Goal: Task Accomplishment & Management: Complete application form

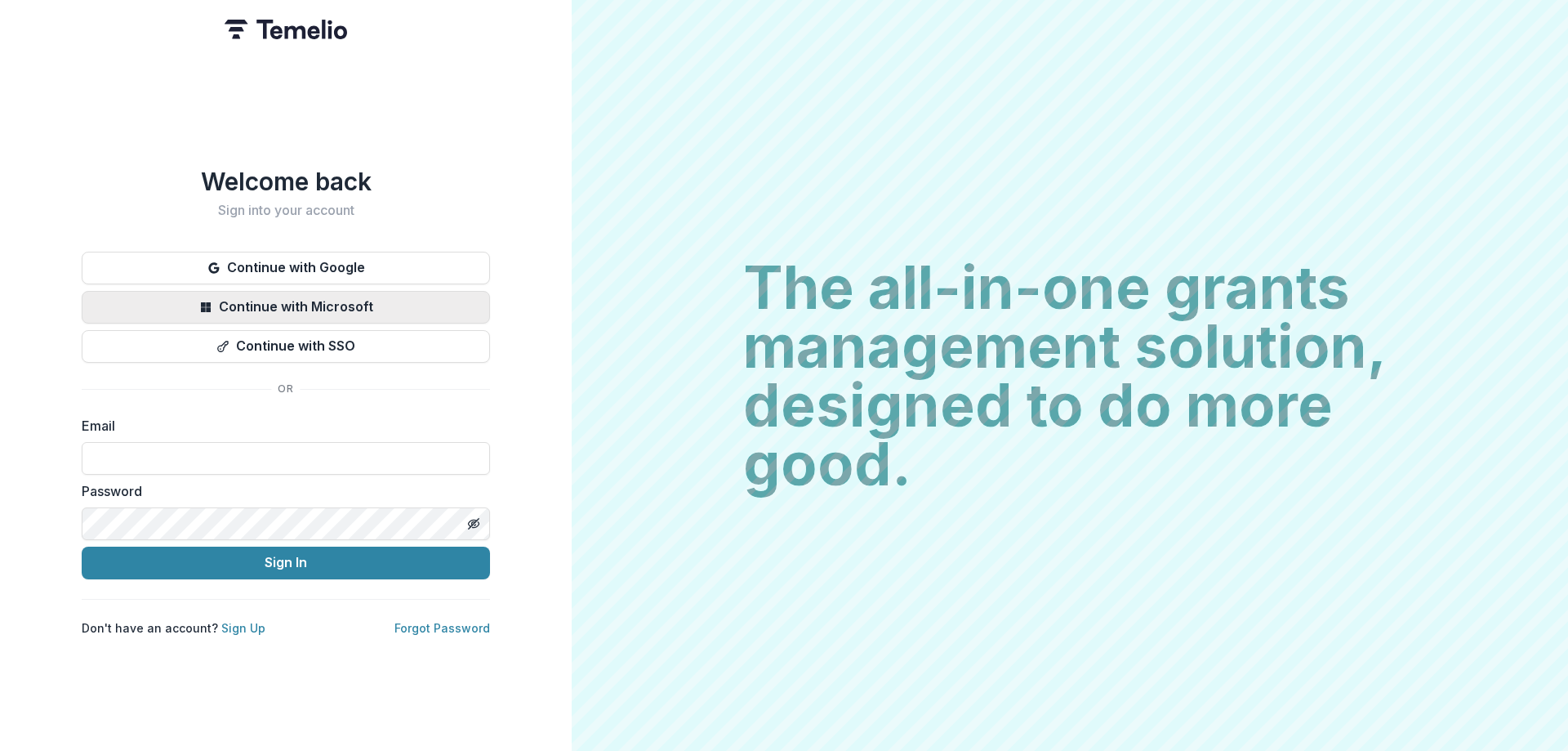
click at [282, 299] on button "Continue with Microsoft" at bounding box center [286, 307] width 408 height 33
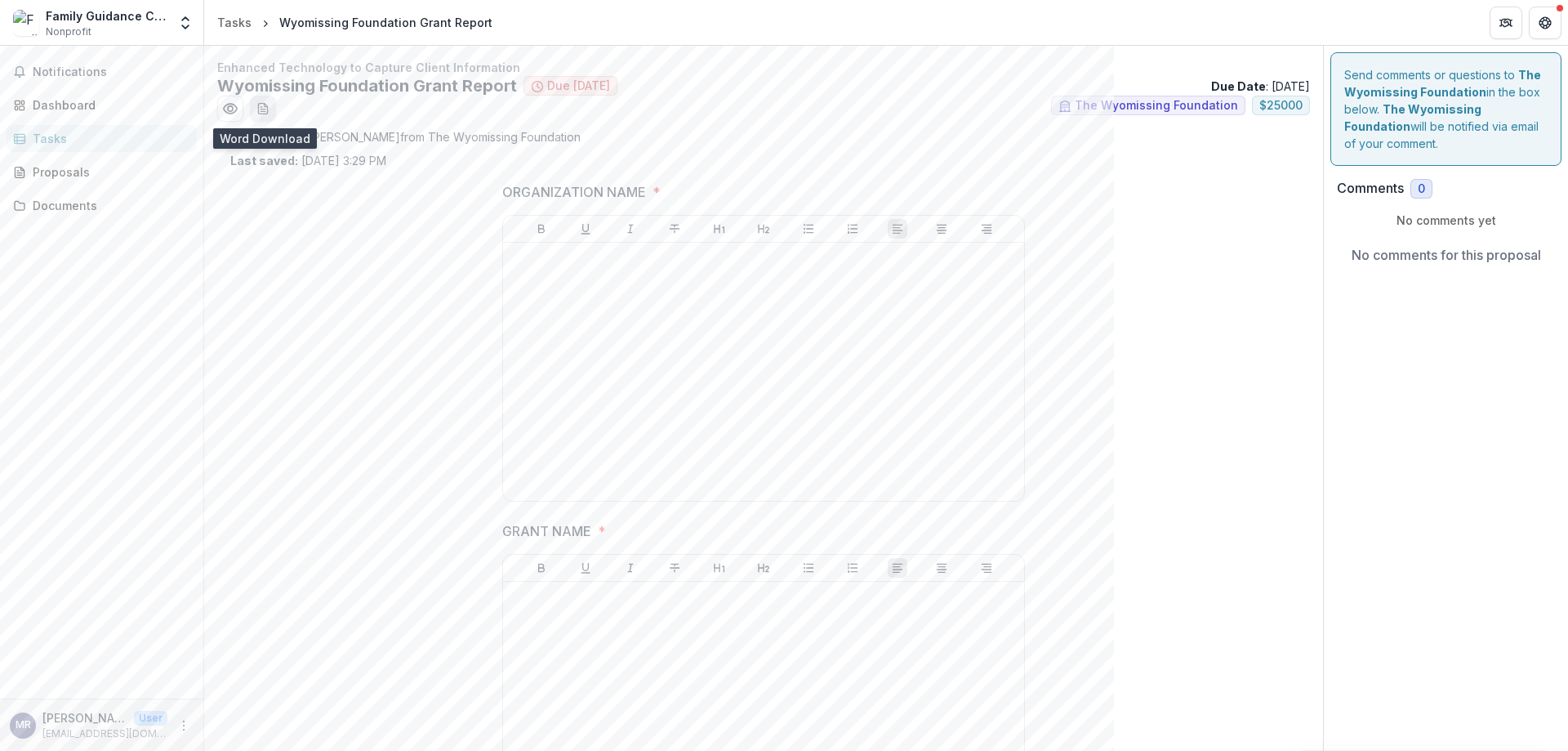
click at [261, 107] on line "download-word-button" at bounding box center [261, 107] width 2 height 0
click at [586, 291] on div at bounding box center [763, 371] width 508 height 245
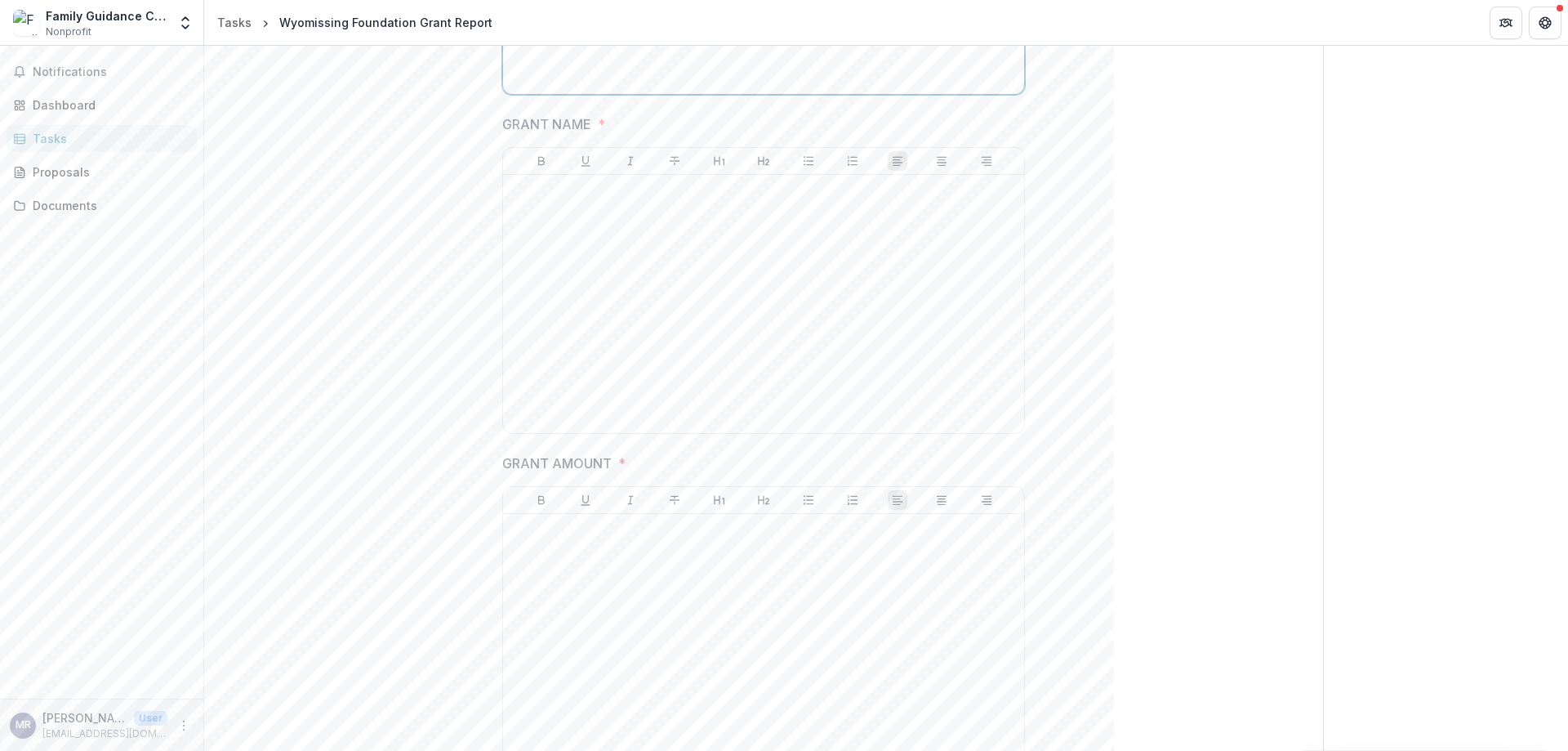
scroll to position [408, 0]
drag, startPoint x: 621, startPoint y: 325, endPoint x: 608, endPoint y: 315, distance: 16.4
click at [620, 325] on div at bounding box center [763, 302] width 508 height 245
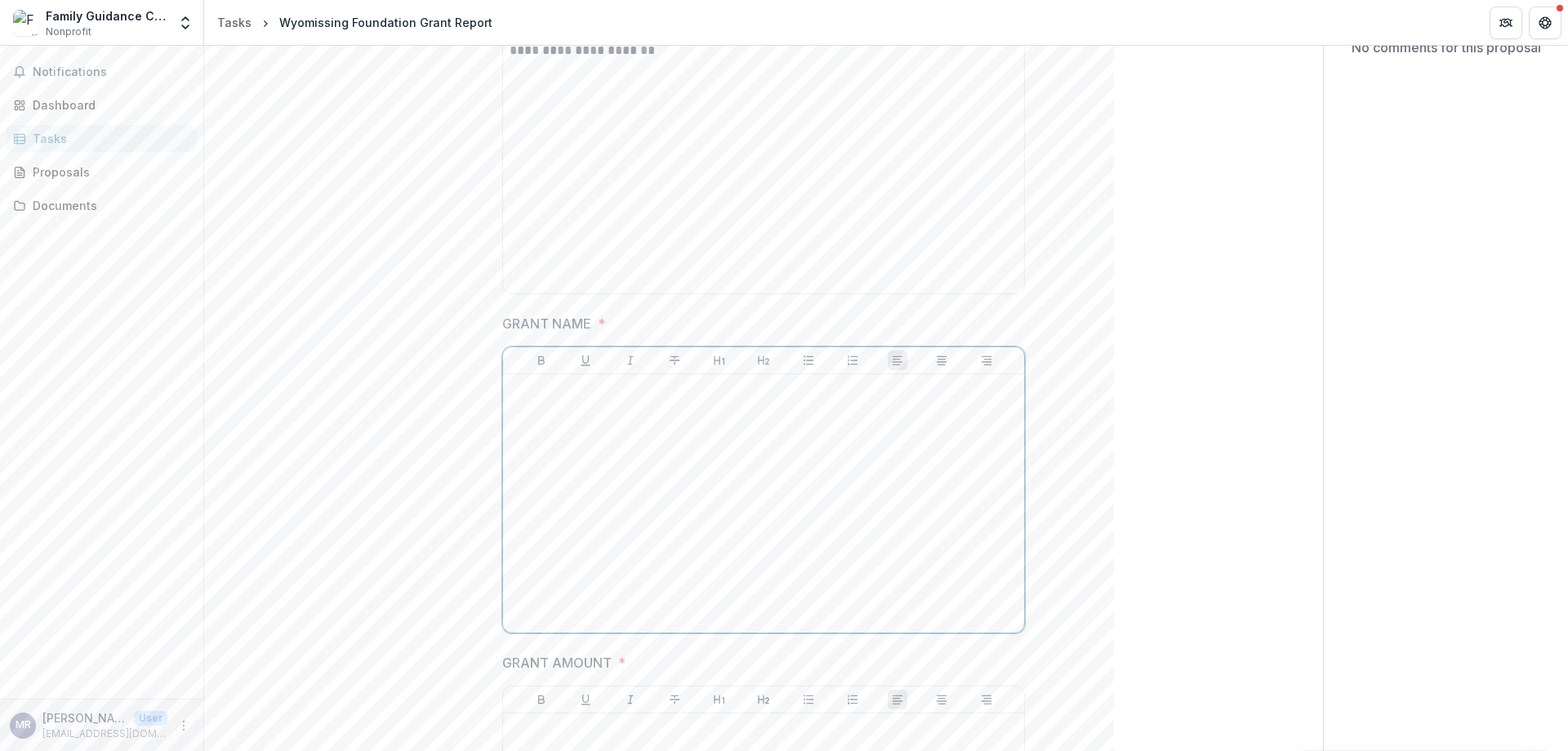
scroll to position [164, 0]
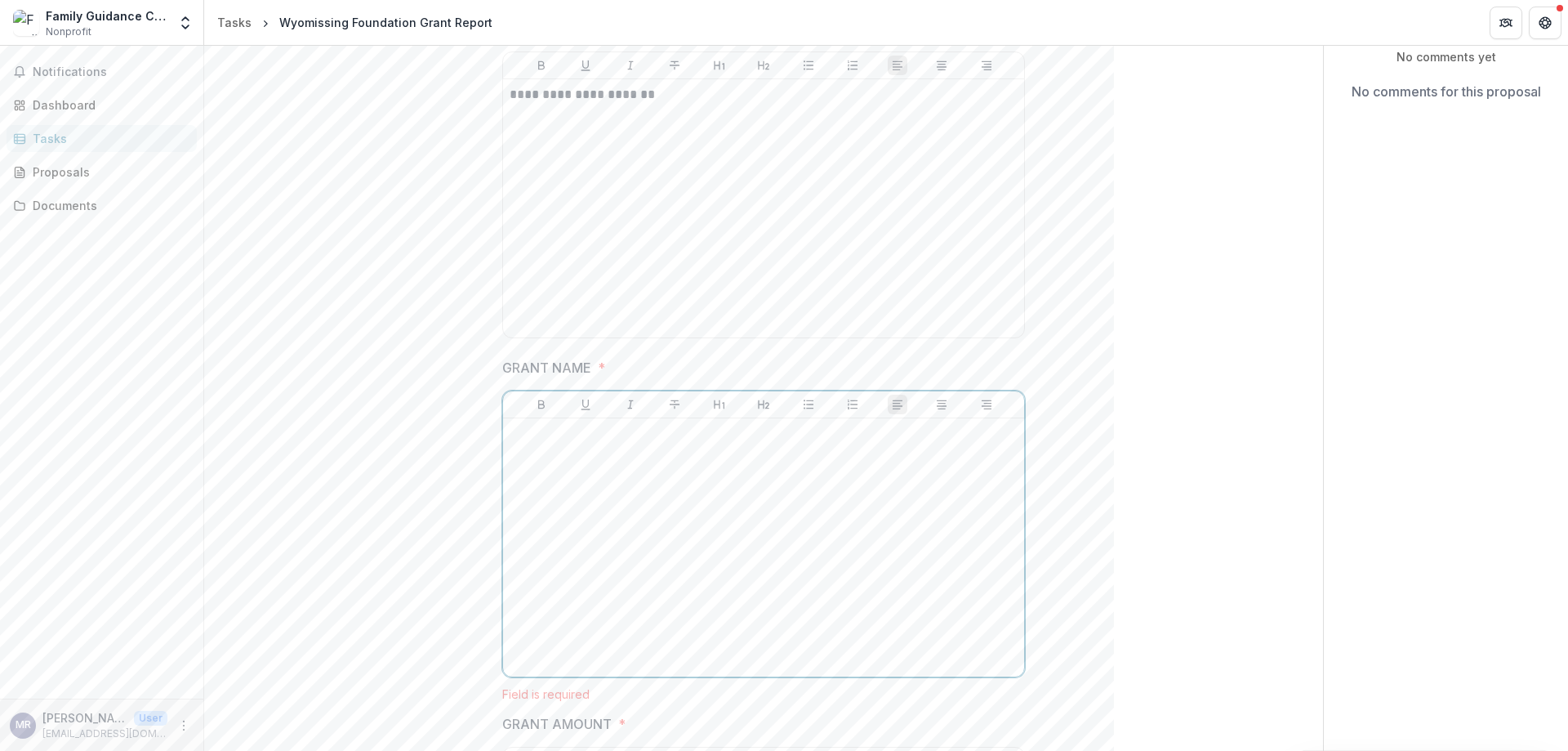
click at [714, 485] on div at bounding box center [763, 547] width 508 height 245
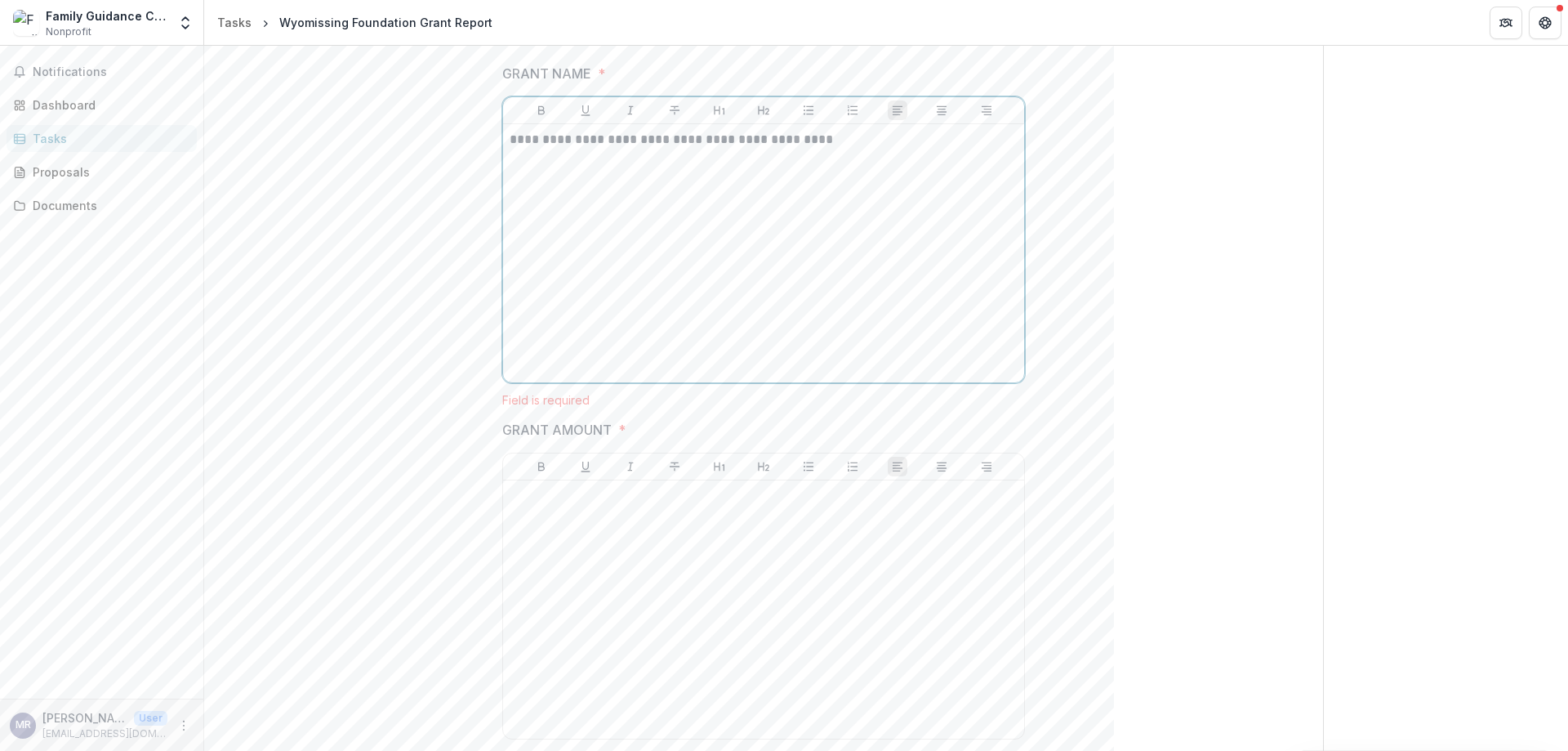
scroll to position [490, 0]
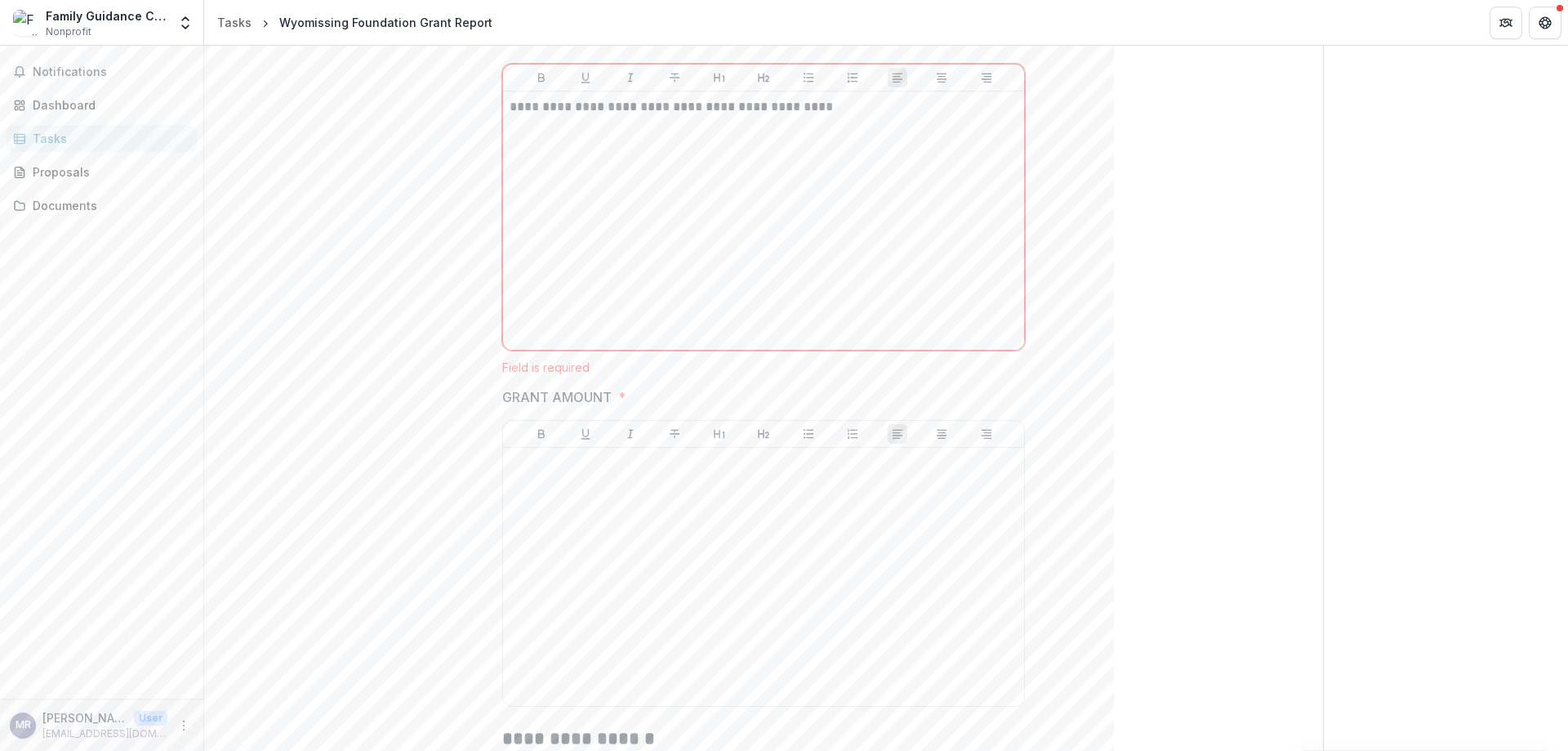
click at [562, 440] on div at bounding box center [763, 564] width 521 height 285
click at [565, 498] on div at bounding box center [763, 559] width 508 height 245
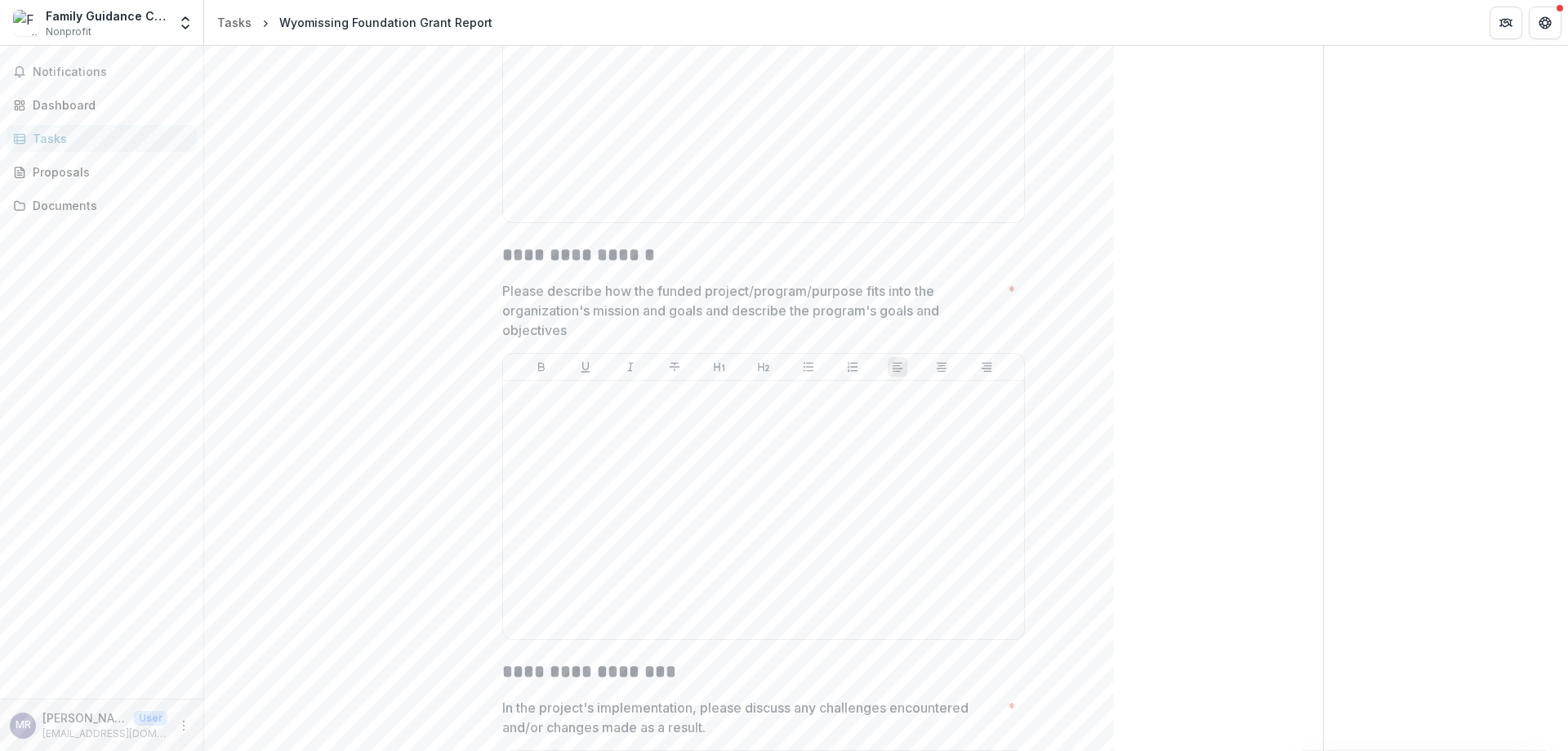
scroll to position [981, 0]
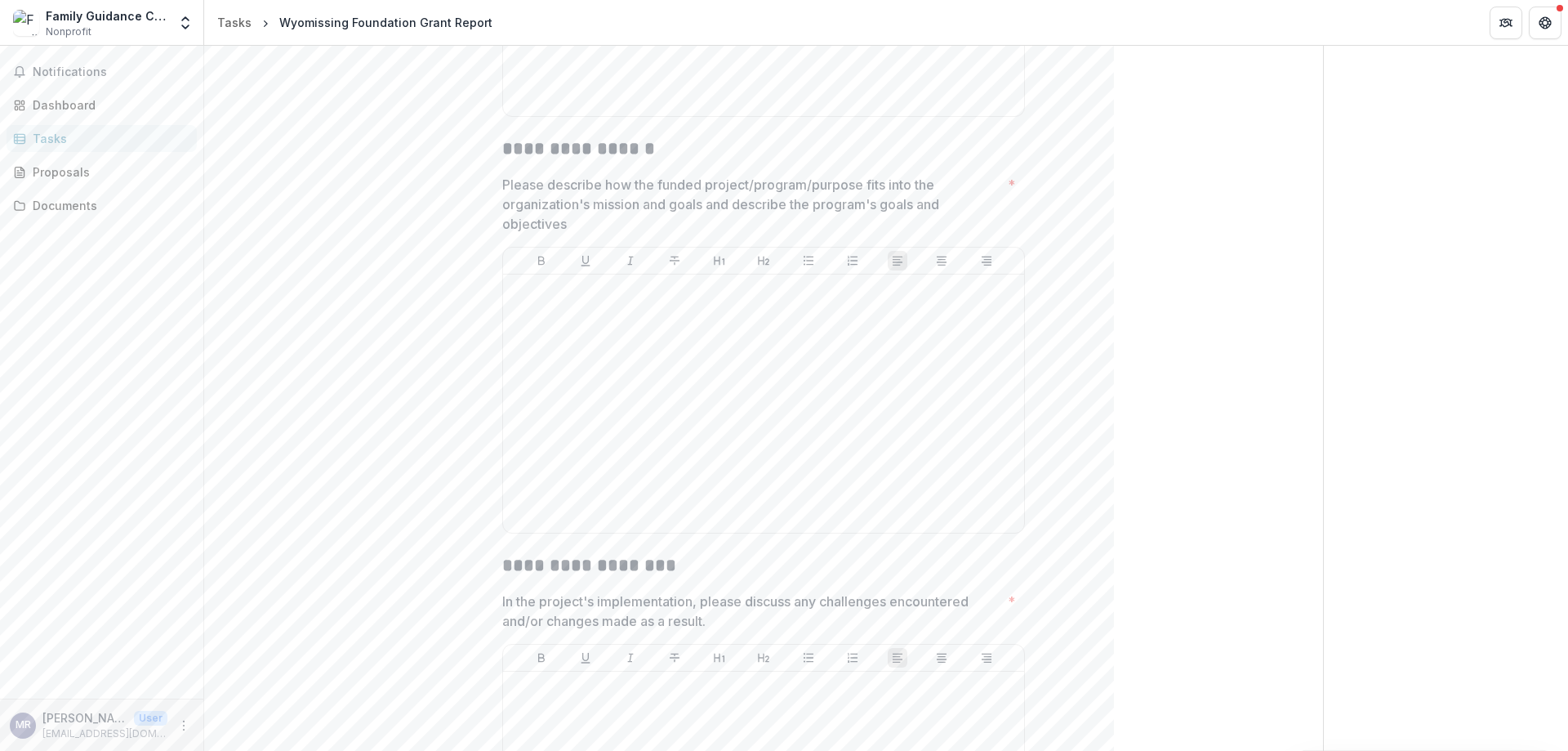
scroll to position [1062, 0]
click at [781, 410] on div at bounding box center [763, 404] width 508 height 245
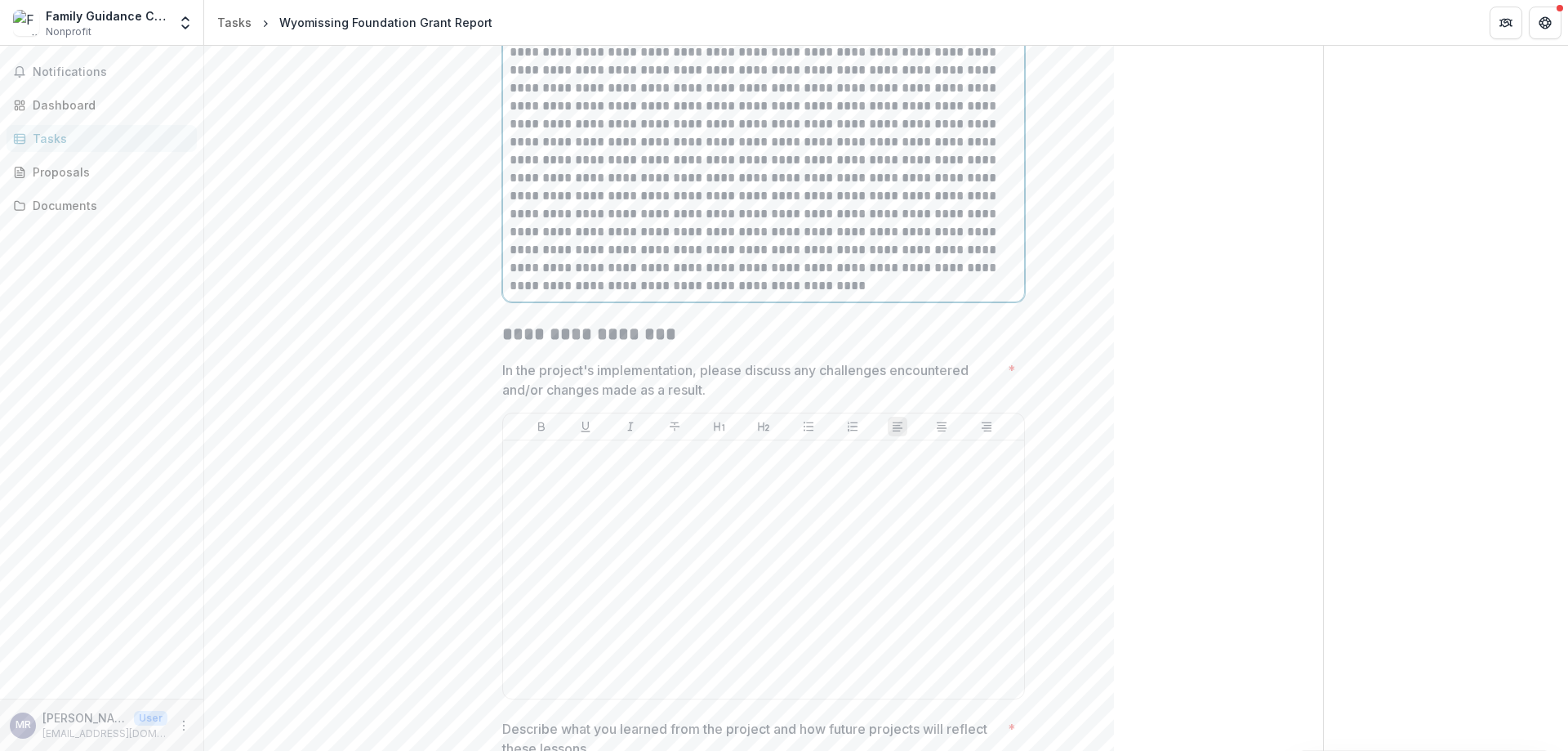
scroll to position [1307, 0]
click at [709, 505] on div at bounding box center [763, 563] width 508 height 245
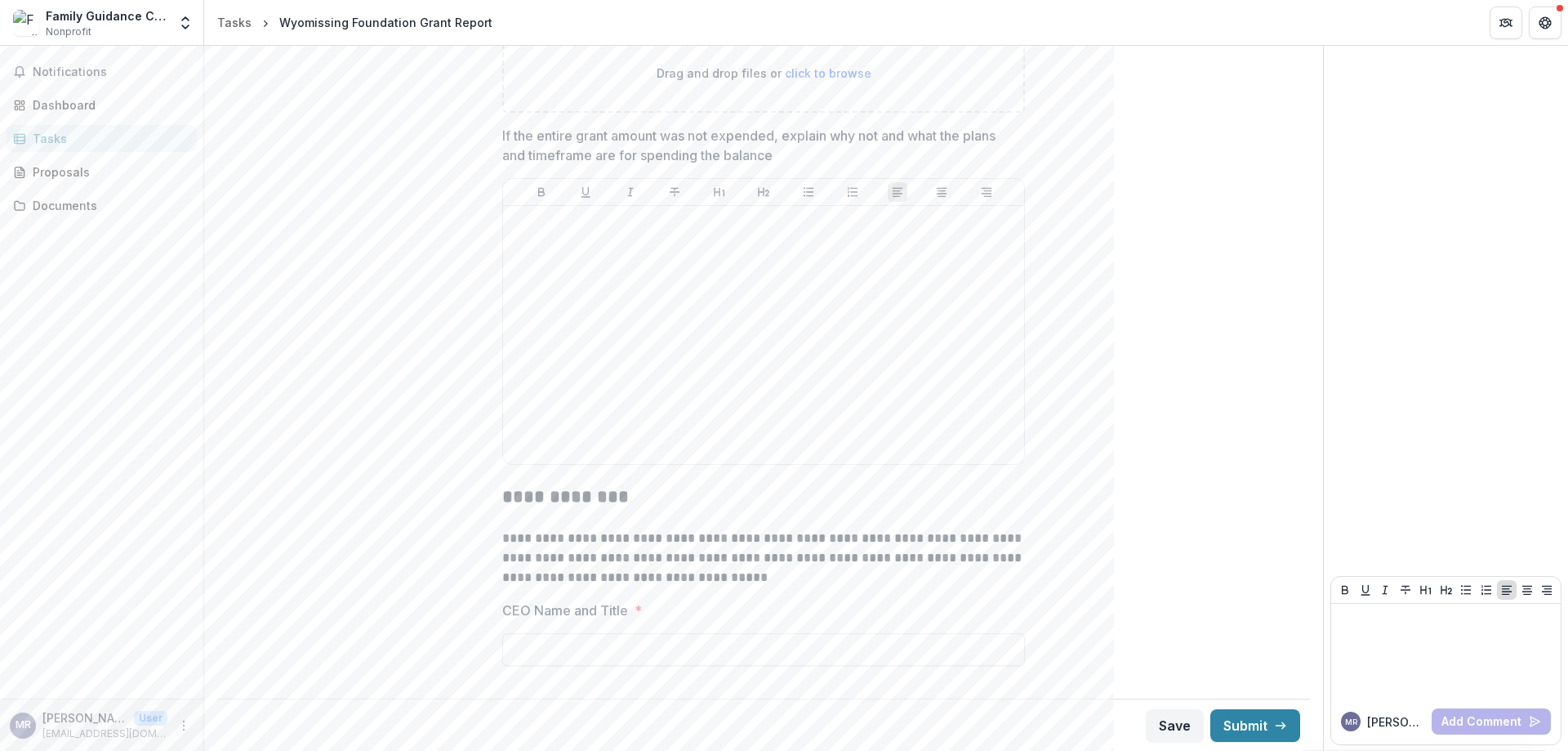
scroll to position [5202, 0]
click at [1146, 729] on button "Save" at bounding box center [1174, 724] width 58 height 33
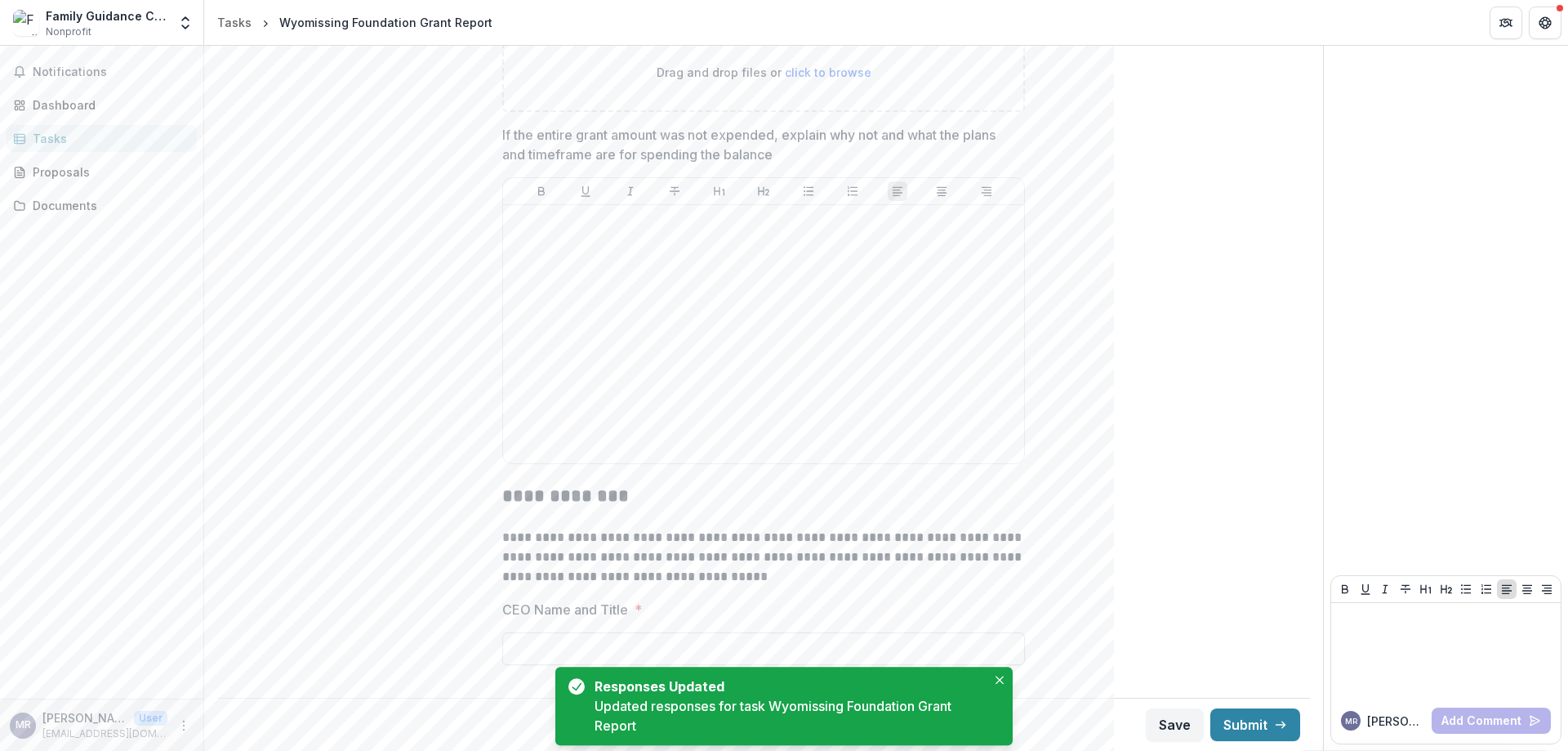
click at [588, 646] on input "CEO Name and Title *" at bounding box center [763, 648] width 523 height 33
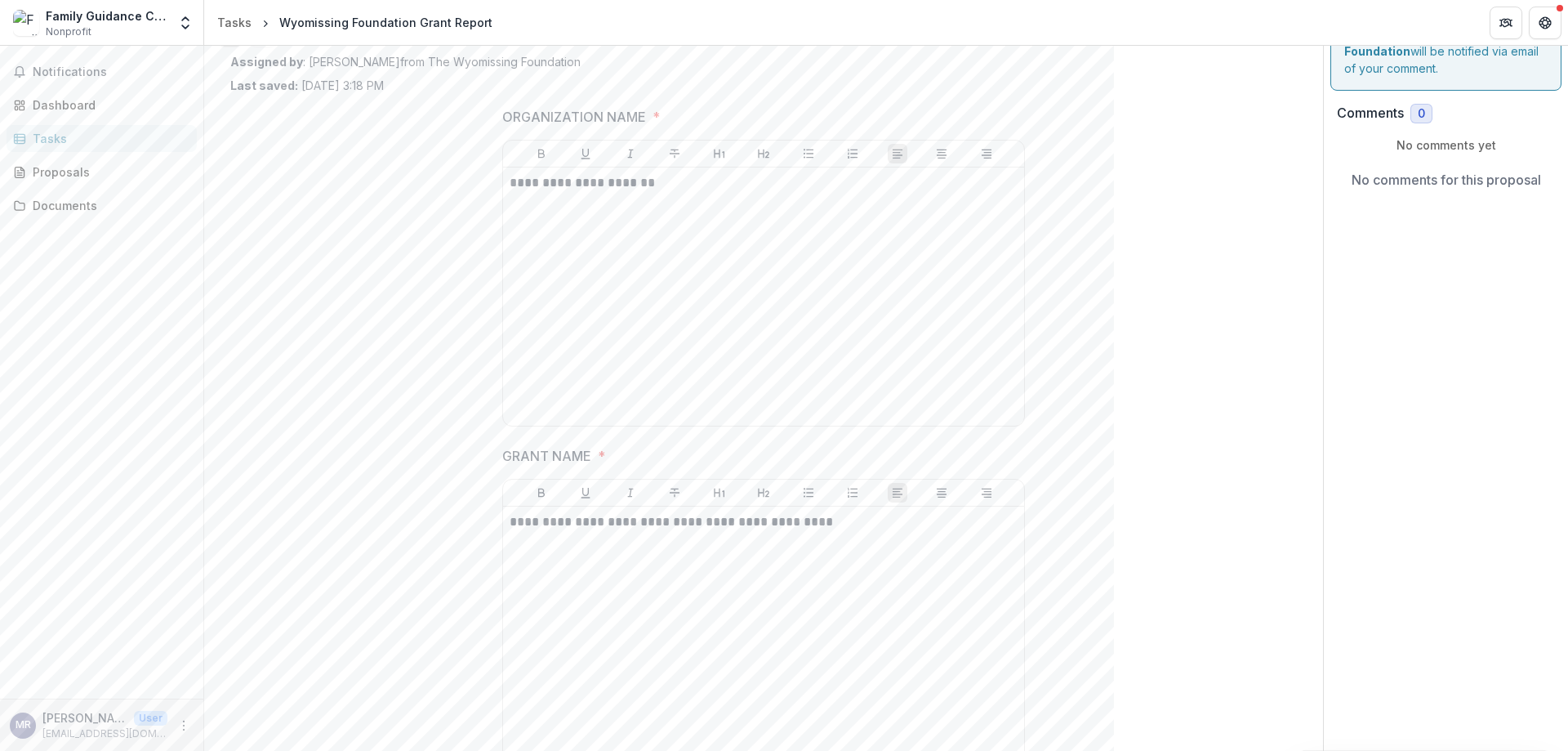
scroll to position [0, 0]
